Goal: Find contact information: Find contact information

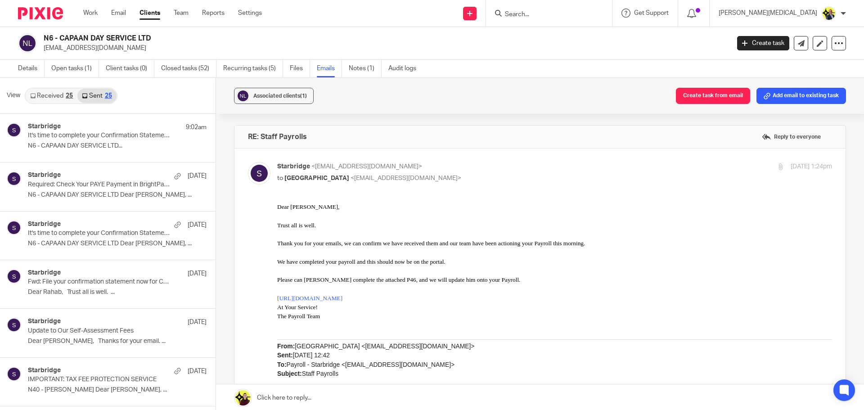
scroll to position [639, 0]
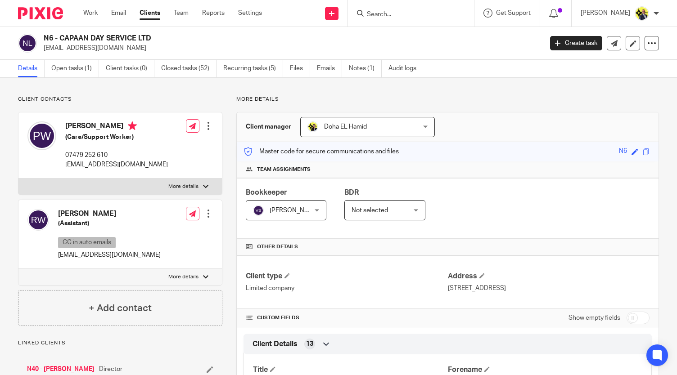
drag, startPoint x: 112, startPoint y: 213, endPoint x: 58, endPoint y: 213, distance: 54.9
click at [58, 213] on h4 "[PERSON_NAME]" at bounding box center [109, 213] width 103 height 9
drag, startPoint x: 147, startPoint y: 256, endPoint x: 58, endPoint y: 256, distance: 89.1
click at [58, 256] on div "Rahab Wanderi (Assistant) CC in auto emails capaandayservice@gmail.com Edit con…" at bounding box center [119, 234] width 203 height 69
copy p "[EMAIL_ADDRESS][DOMAIN_NAME]"
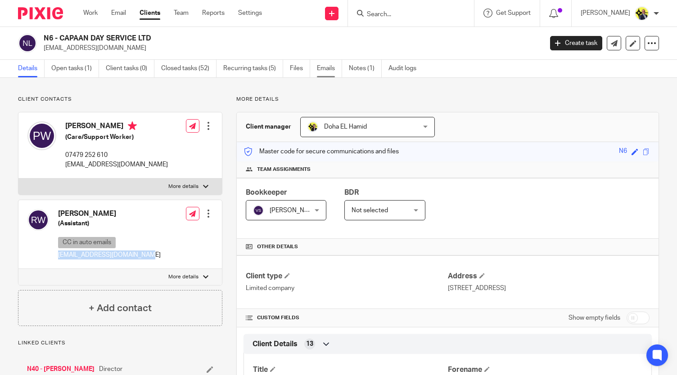
click at [328, 71] on link "Emails" at bounding box center [329, 69] width 25 height 18
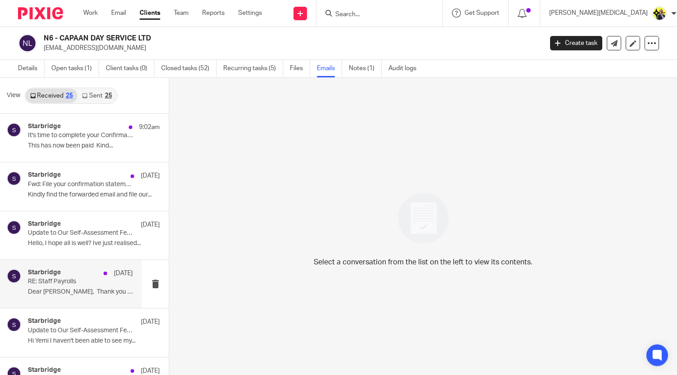
click at [59, 287] on div "Starbridge 30 Jun RE: Staff Payrolls Dear Starbridge, Thank you for your..." at bounding box center [80, 284] width 105 height 30
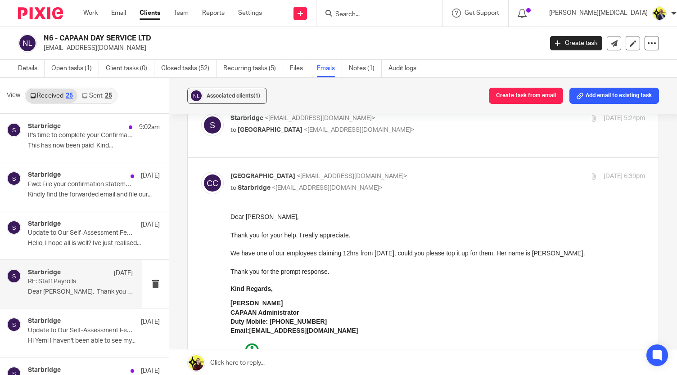
scroll to position [125, 0]
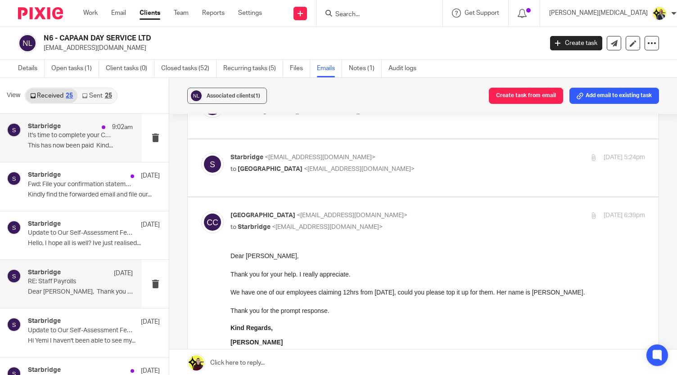
click at [70, 144] on p "This has now been paid Kind..." at bounding box center [80, 146] width 105 height 8
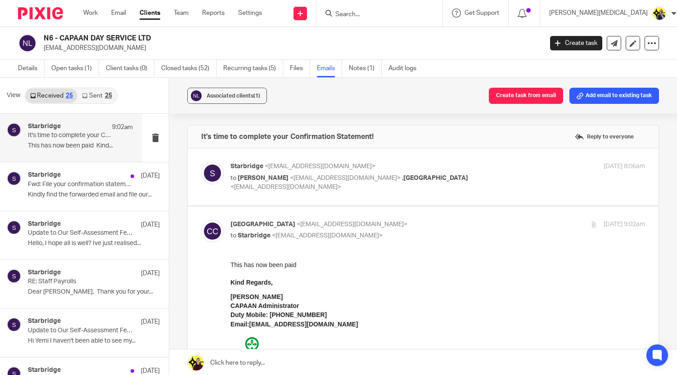
scroll to position [0, 0]
click at [68, 179] on div "Starbridge 11 Aug" at bounding box center [80, 175] width 105 height 9
